Goal: Download file/media

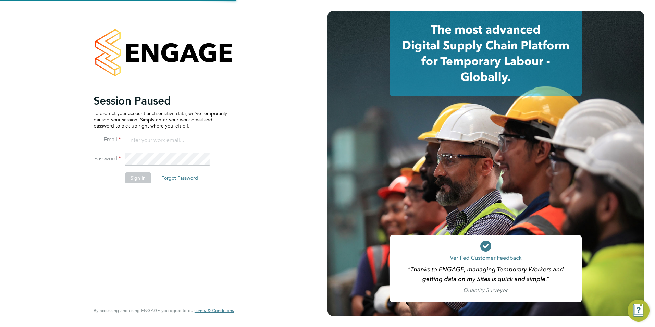
type input "will@knightwood.com"
click at [140, 176] on button "Sign In" at bounding box center [138, 177] width 26 height 11
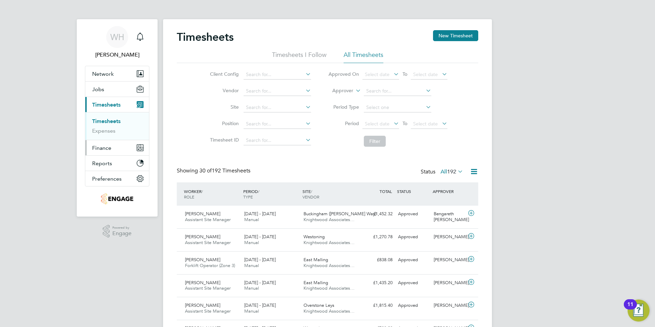
click at [101, 148] on span "Finance" at bounding box center [101, 148] width 19 height 7
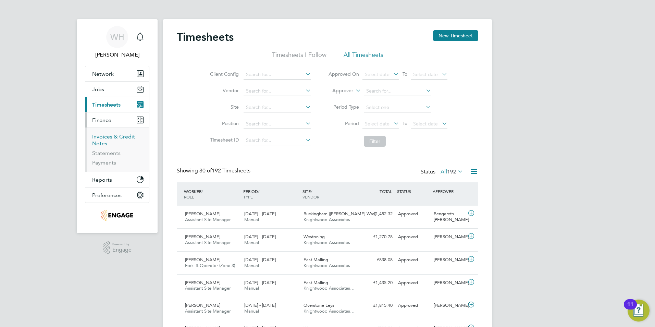
click at [107, 138] on link "Invoices & Credit Notes" at bounding box center [113, 139] width 43 height 13
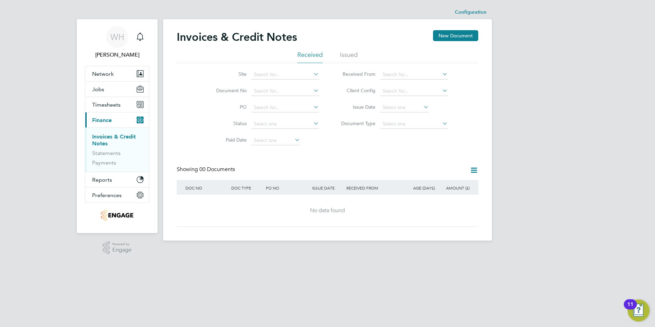
click at [104, 136] on link "Invoices & Credit Notes" at bounding box center [114, 139] width 44 height 13
click at [351, 53] on li "Issued" at bounding box center [349, 57] width 18 height 12
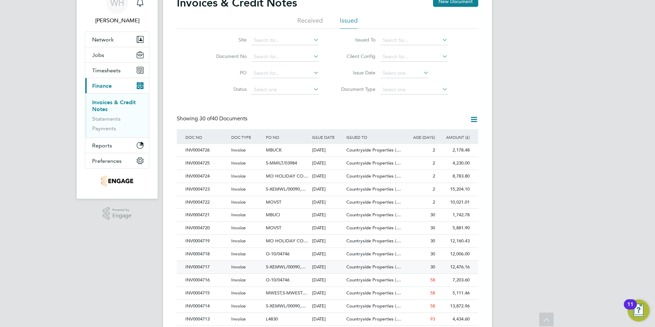
click at [205, 266] on div "INV0004717" at bounding box center [207, 267] width 46 height 13
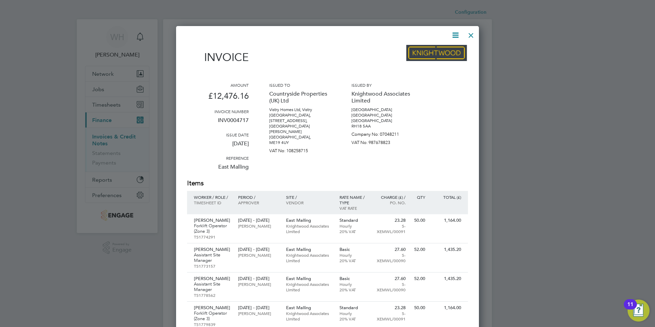
click at [457, 35] on icon at bounding box center [455, 35] width 9 height 9
click at [436, 50] on li "Download Invoice" at bounding box center [434, 52] width 47 height 10
click at [473, 34] on div at bounding box center [471, 33] width 12 height 12
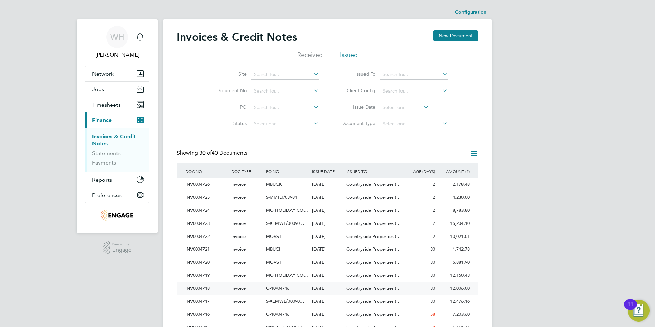
click at [205, 287] on div "INV0004718" at bounding box center [207, 288] width 46 height 13
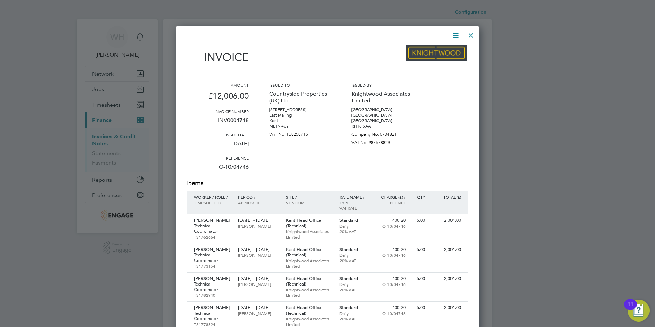
click at [456, 36] on icon at bounding box center [455, 35] width 9 height 9
click at [434, 51] on li "Download Invoice" at bounding box center [434, 52] width 47 height 10
click at [471, 35] on div at bounding box center [471, 33] width 12 height 12
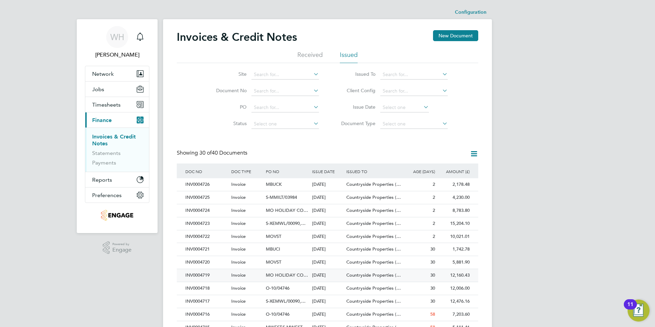
click at [205, 274] on div "INV0004719" at bounding box center [207, 275] width 46 height 13
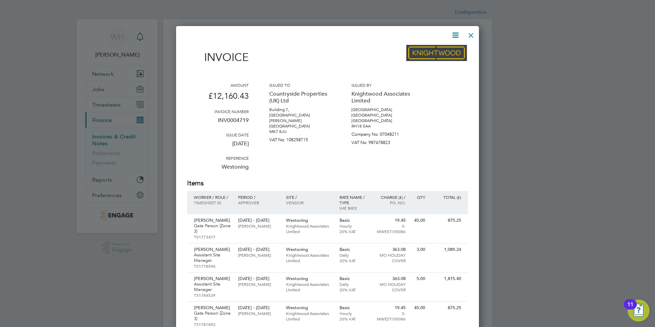
click at [457, 33] on icon at bounding box center [455, 35] width 9 height 9
click at [442, 52] on li "Download Invoice" at bounding box center [434, 52] width 47 height 10
click at [472, 32] on div at bounding box center [471, 33] width 12 height 12
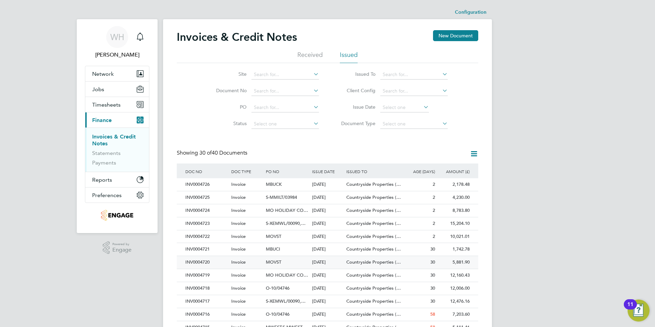
click at [206, 263] on div "INV0004720" at bounding box center [207, 262] width 46 height 13
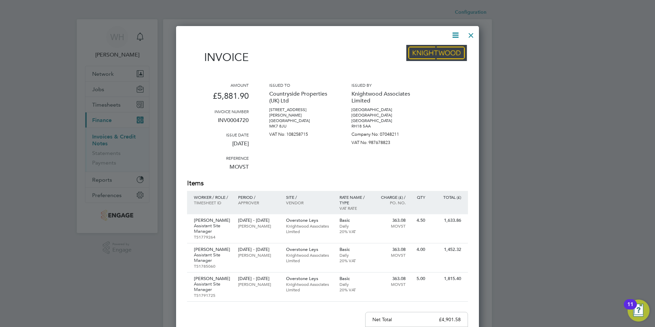
click at [457, 34] on icon at bounding box center [455, 35] width 9 height 9
click at [439, 52] on li "Download Invoice" at bounding box center [434, 52] width 47 height 10
click at [472, 33] on div at bounding box center [471, 33] width 12 height 12
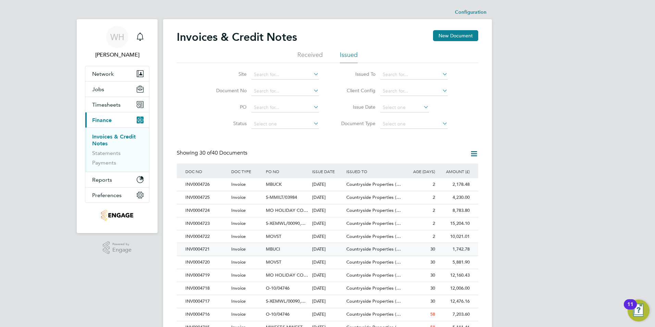
click at [206, 249] on div "INV0004721" at bounding box center [207, 249] width 46 height 13
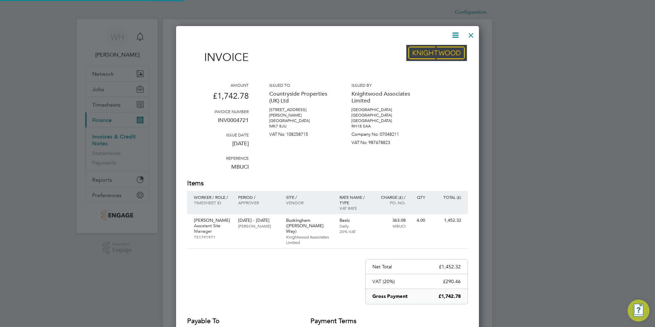
scroll to position [365, 303]
click at [456, 35] on icon at bounding box center [455, 35] width 9 height 9
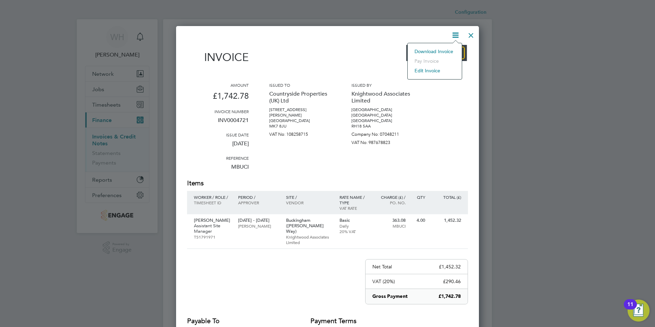
click at [430, 50] on li "Download Invoice" at bounding box center [434, 52] width 47 height 10
click at [472, 33] on div at bounding box center [471, 33] width 12 height 12
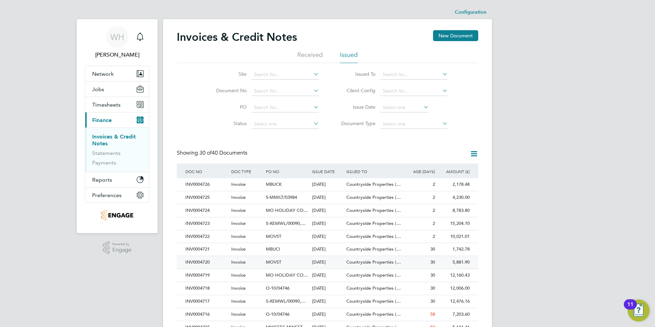
click at [208, 263] on div "INV0004720" at bounding box center [207, 262] width 46 height 13
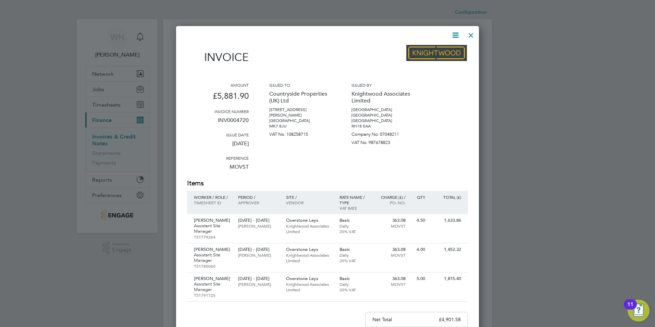
click at [469, 34] on div at bounding box center [471, 33] width 12 height 12
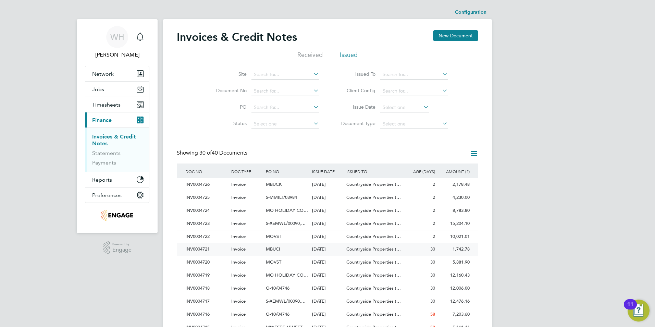
click at [203, 250] on div "INV0004721" at bounding box center [207, 249] width 46 height 13
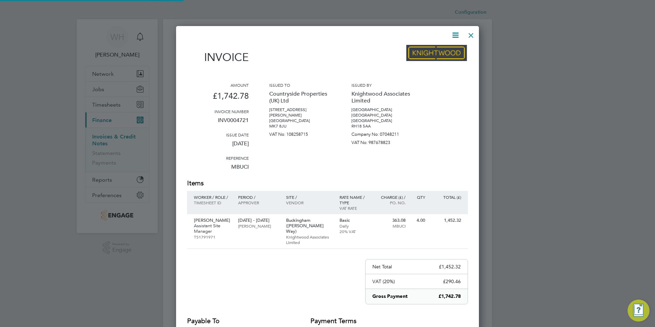
scroll to position [365, 303]
click at [457, 33] on icon at bounding box center [455, 35] width 9 height 9
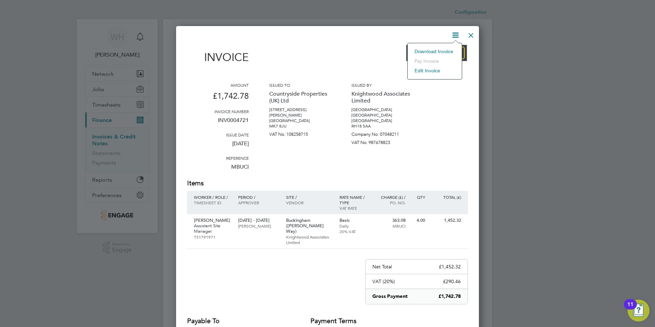
click at [434, 51] on li "Download Invoice" at bounding box center [434, 52] width 47 height 10
click at [474, 36] on div at bounding box center [471, 33] width 12 height 12
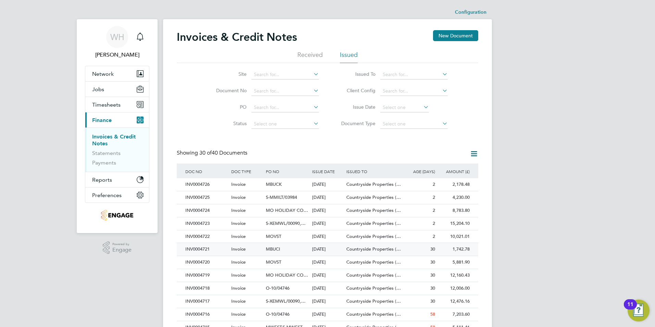
click at [207, 249] on div "INV0004721" at bounding box center [207, 249] width 46 height 13
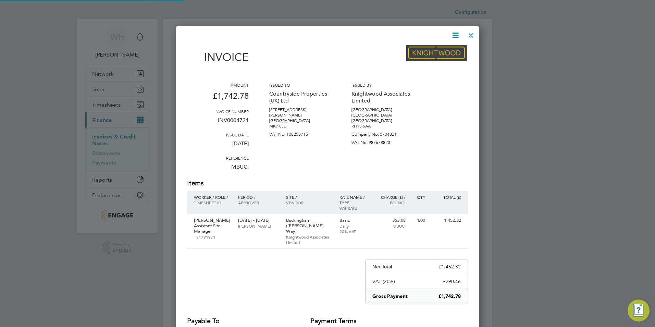
scroll to position [365, 303]
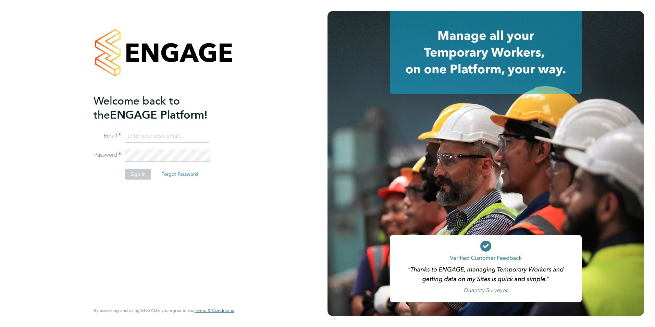
type input "will@knightwood.com"
click at [143, 177] on button "Sign In" at bounding box center [138, 174] width 26 height 11
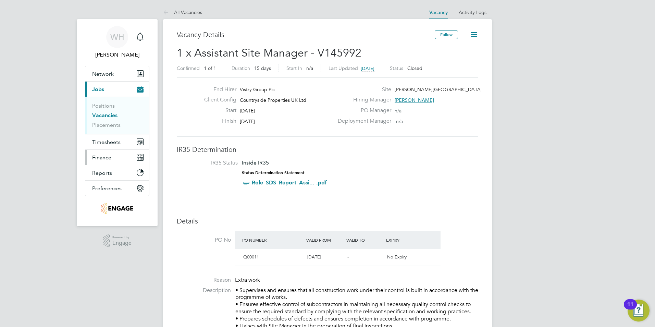
click at [104, 159] on span "Finance" at bounding box center [101, 157] width 19 height 7
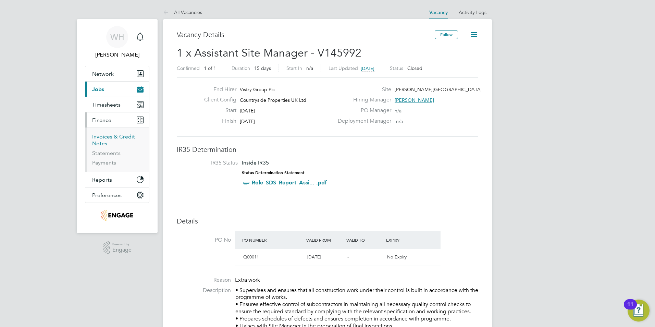
click at [108, 136] on link "Invoices & Credit Notes" at bounding box center [113, 139] width 43 height 13
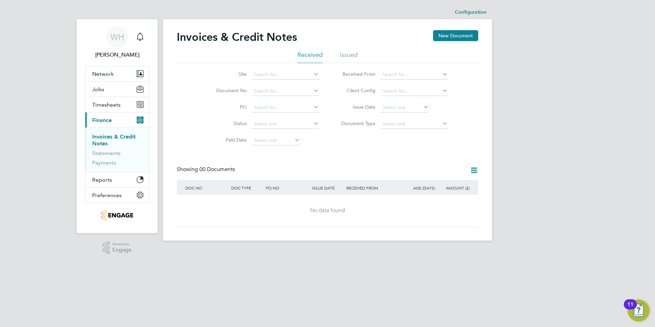
click at [352, 54] on li "Issued" at bounding box center [349, 57] width 18 height 12
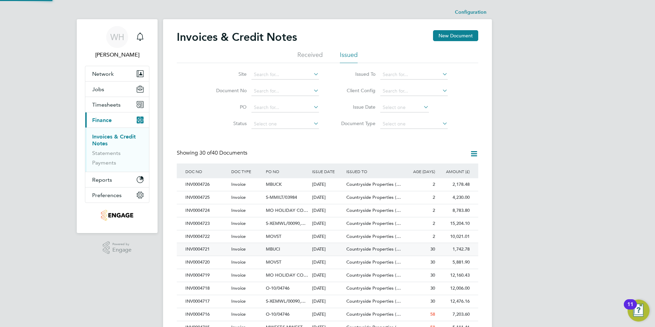
scroll to position [13, 47]
click at [203, 249] on div "INV0004721" at bounding box center [207, 249] width 46 height 13
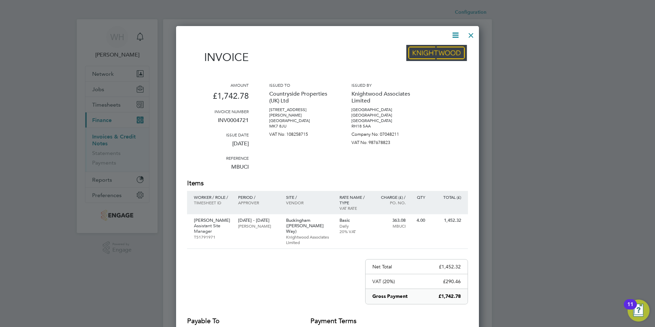
click at [472, 35] on div at bounding box center [471, 33] width 12 height 12
